Goal: Navigation & Orientation: Find specific page/section

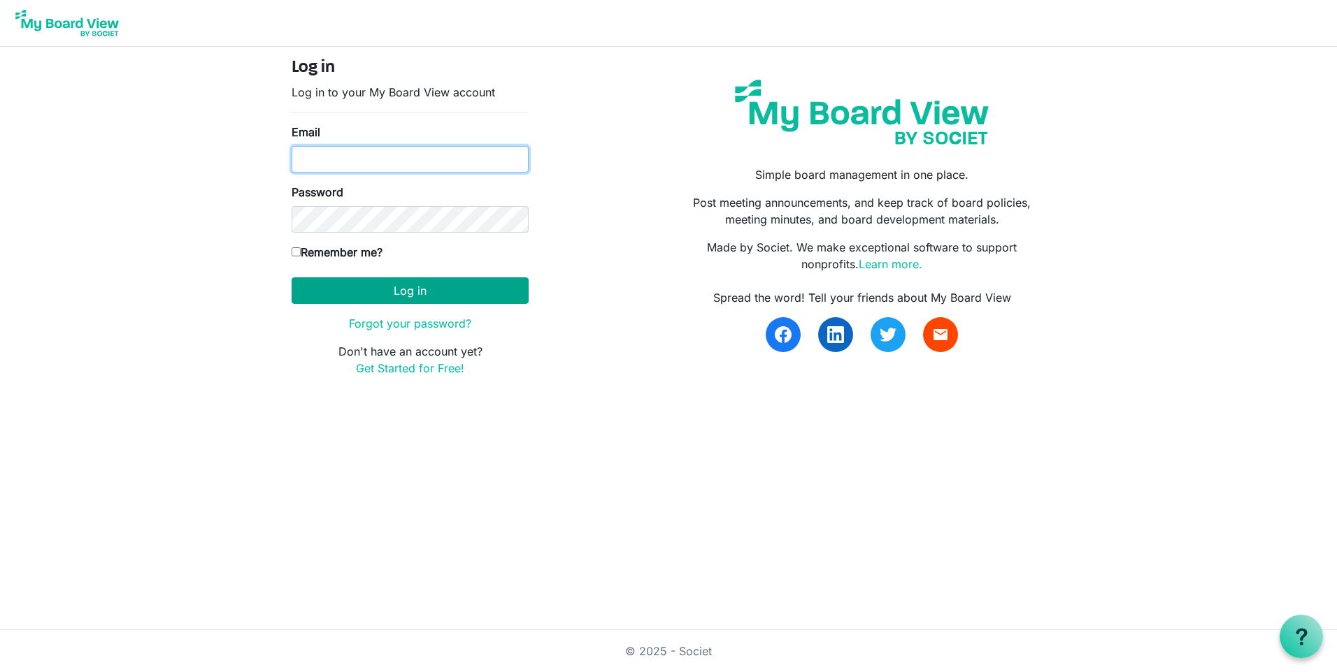
type input "ksmith.beachfront@yahoo.com"
click at [408, 292] on button "Log in" at bounding box center [409, 291] width 237 height 27
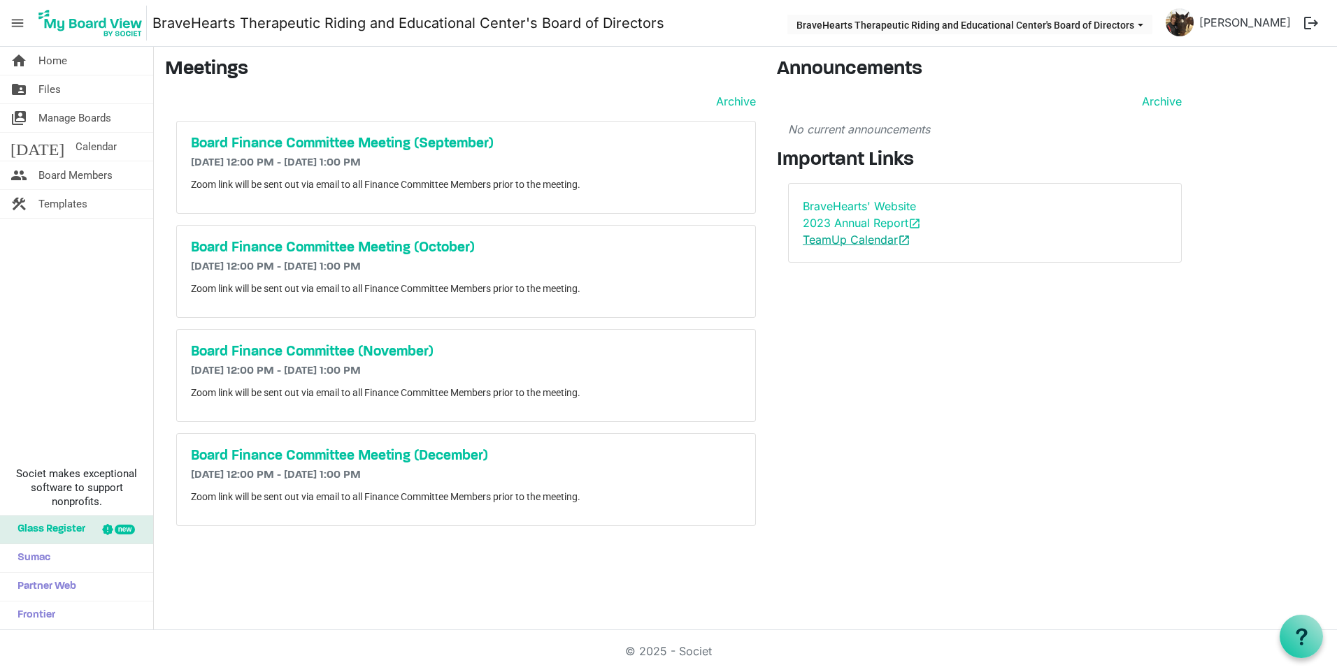
click at [829, 241] on link "TeamUp Calendar open_in_new" at bounding box center [856, 240] width 108 height 14
click at [50, 85] on span "Files" at bounding box center [49, 89] width 22 height 28
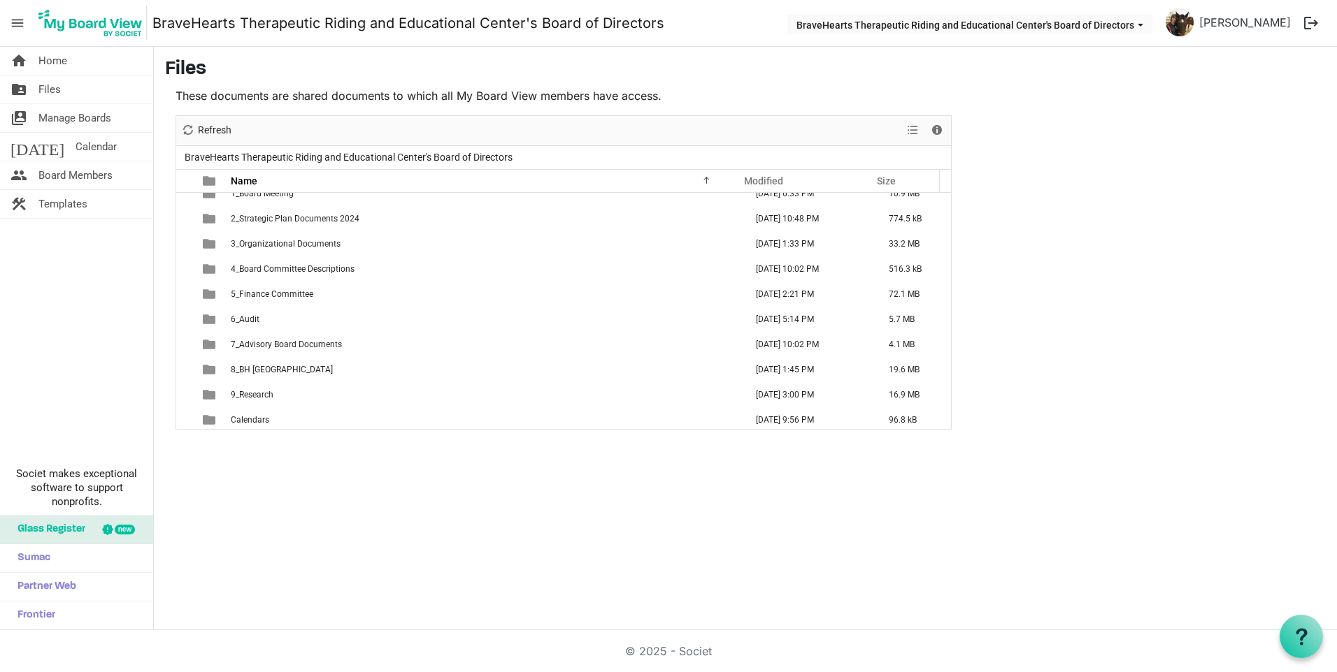
scroll to position [15, 0]
